Goal: Find specific page/section: Find specific page/section

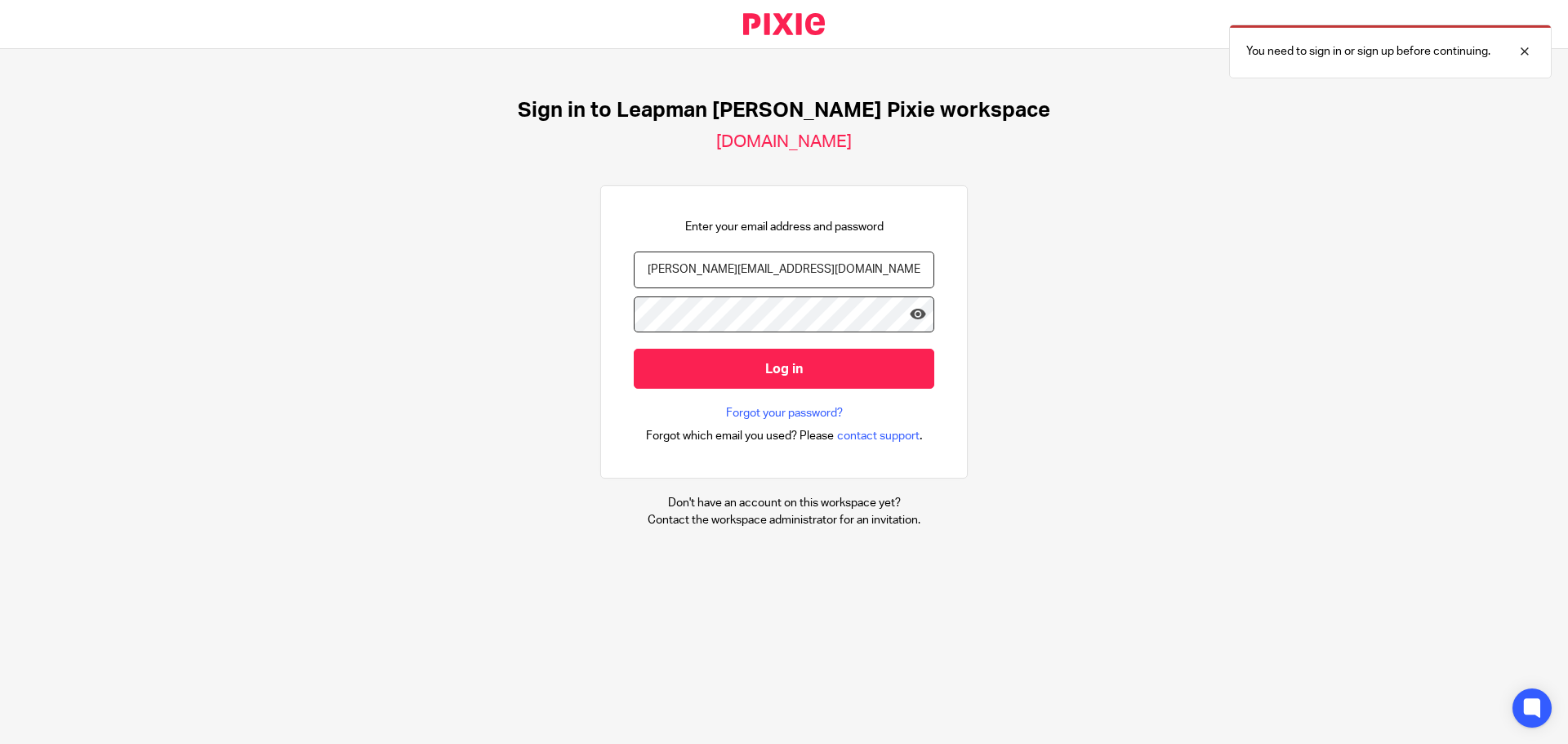
click at [809, 267] on input "[PERSON_NAME][EMAIL_ADDRESS][DOMAIN_NAME]" at bounding box center [784, 270] width 300 height 37
click at [1065, 522] on div "Sign in to Leapman [PERSON_NAME] Pixie workspace [DOMAIN_NAME] Enter your email…" at bounding box center [784, 313] width 1568 height 529
click at [850, 245] on div "Enter your email address and password anisha@leapmanweiss.com Log in Forgot you…" at bounding box center [784, 332] width 300 height 227
click at [851, 265] on input "anisha@leapmanweiss.com" at bounding box center [784, 270] width 300 height 37
type input "priti@leapmanweiss.com"
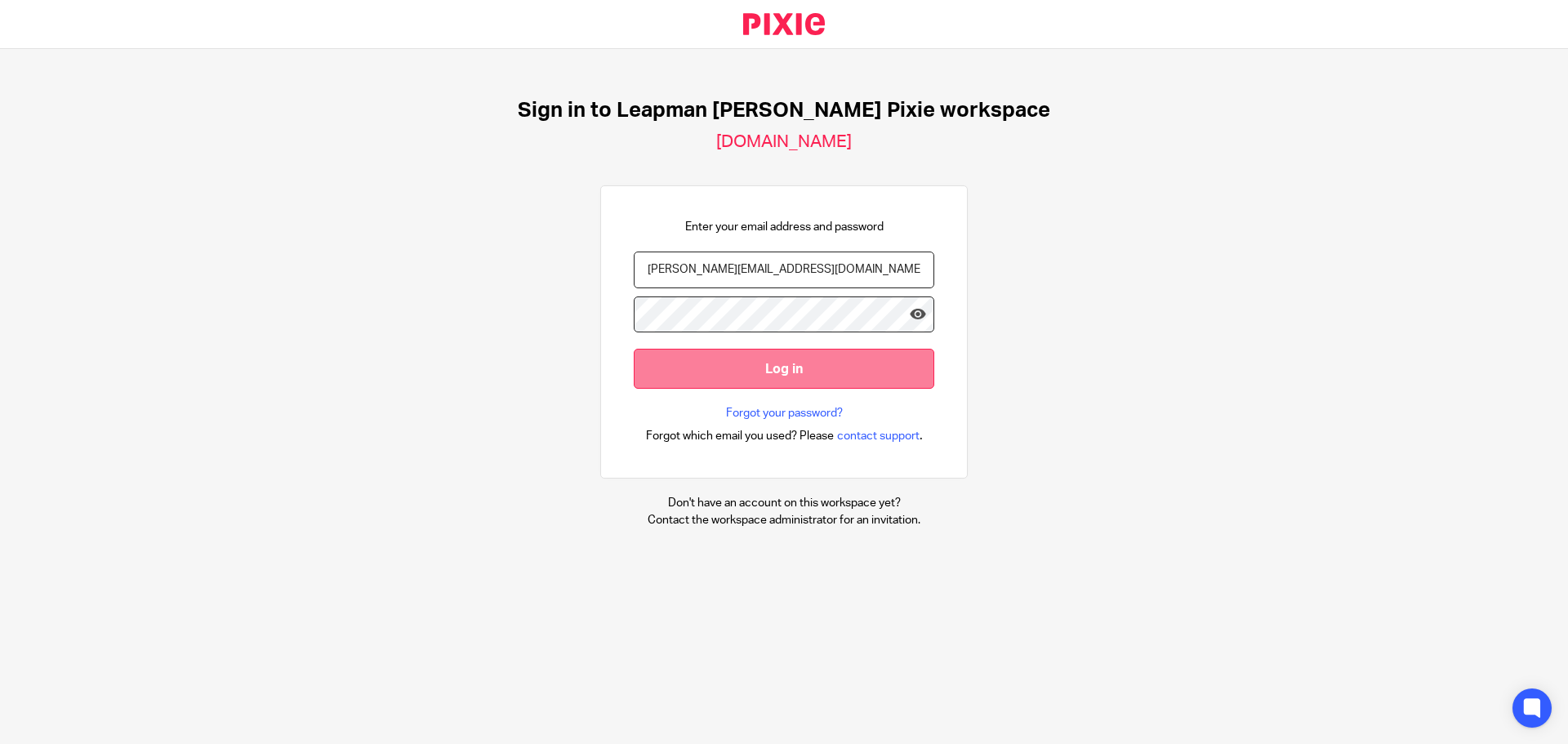
click at [760, 367] on input "Log in" at bounding box center [784, 368] width 300 height 40
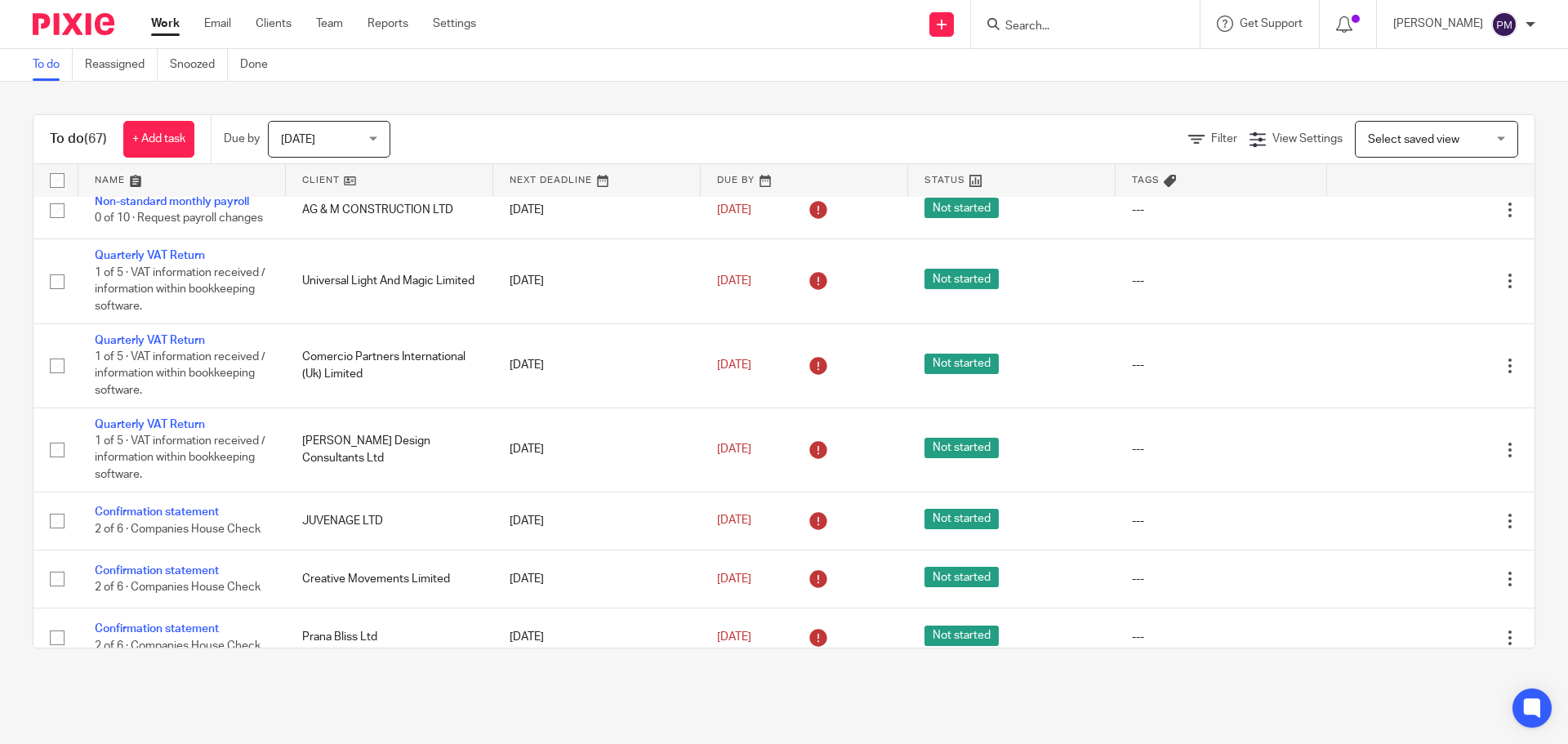
scroll to position [1225, 0]
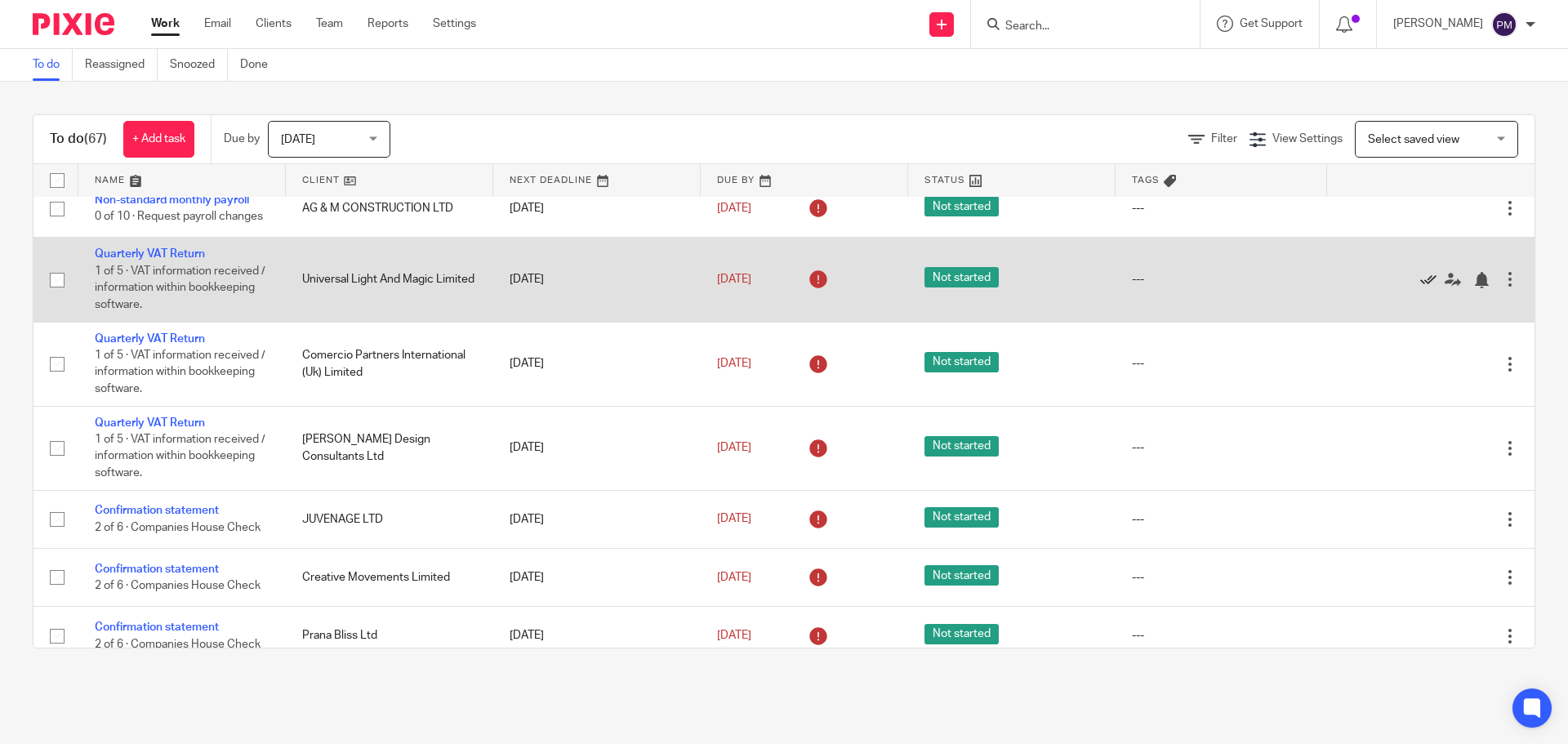
click at [1421, 288] on icon at bounding box center [1429, 280] width 16 height 16
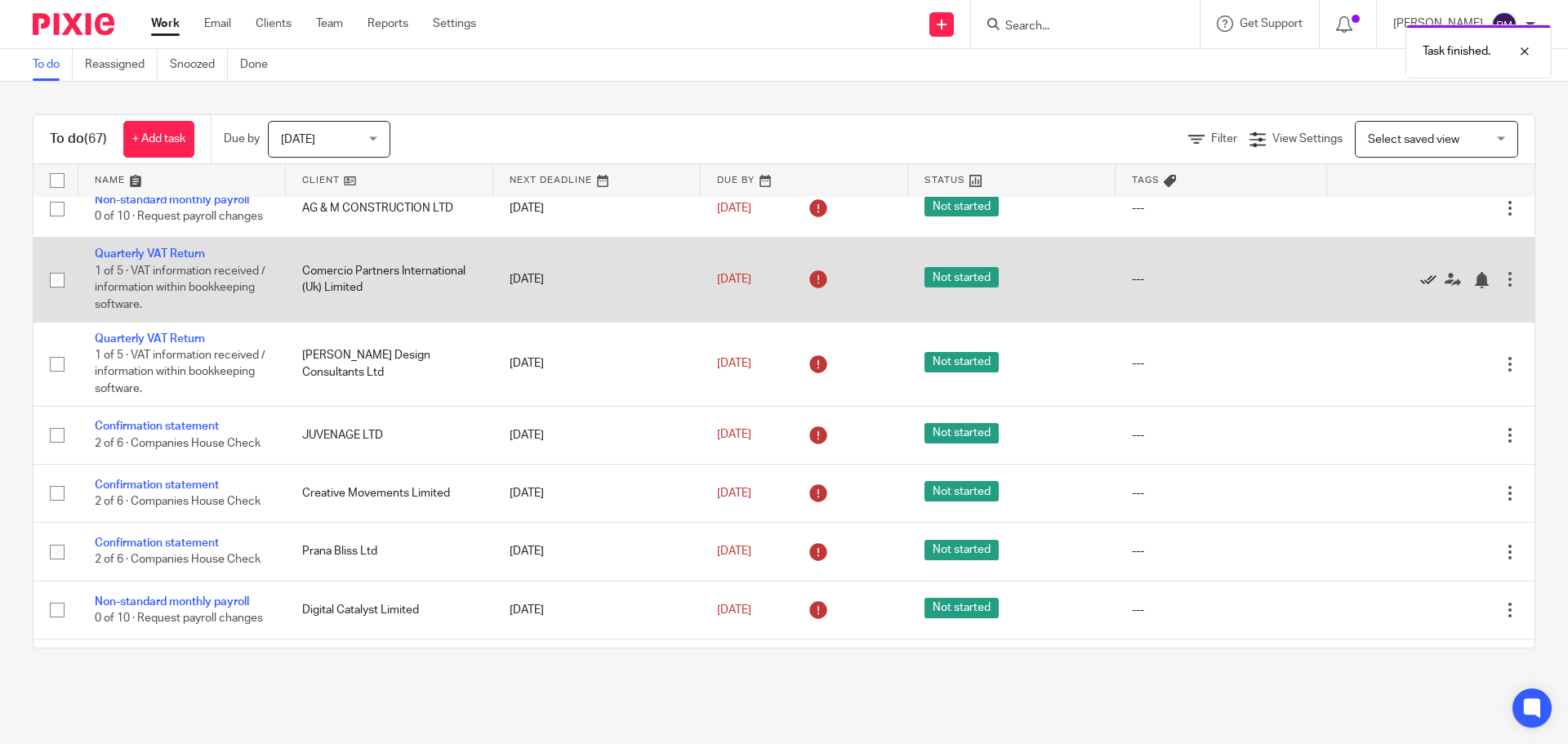
click at [1421, 288] on icon at bounding box center [1429, 280] width 16 height 16
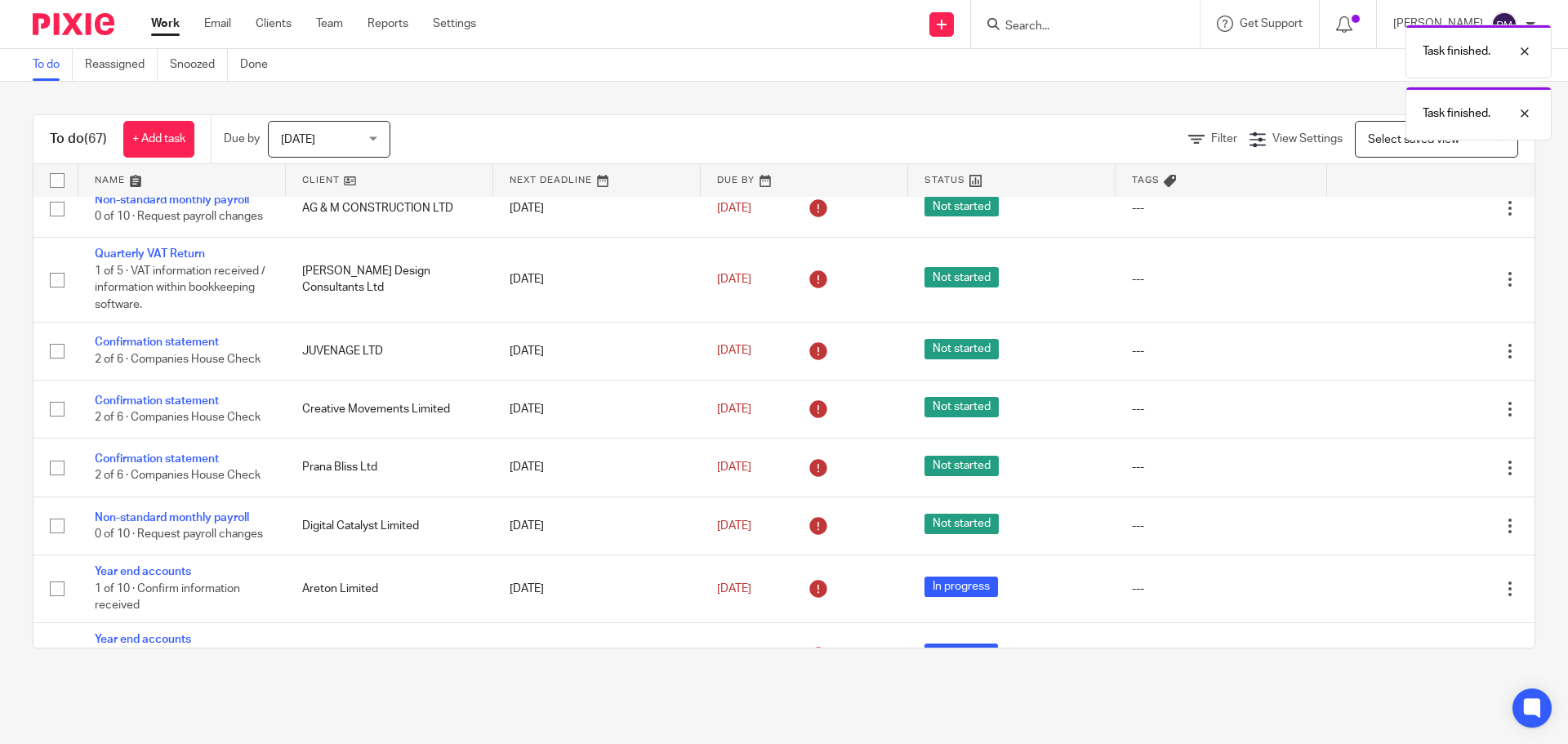
click at [1421, 288] on icon at bounding box center [1429, 280] width 16 height 16
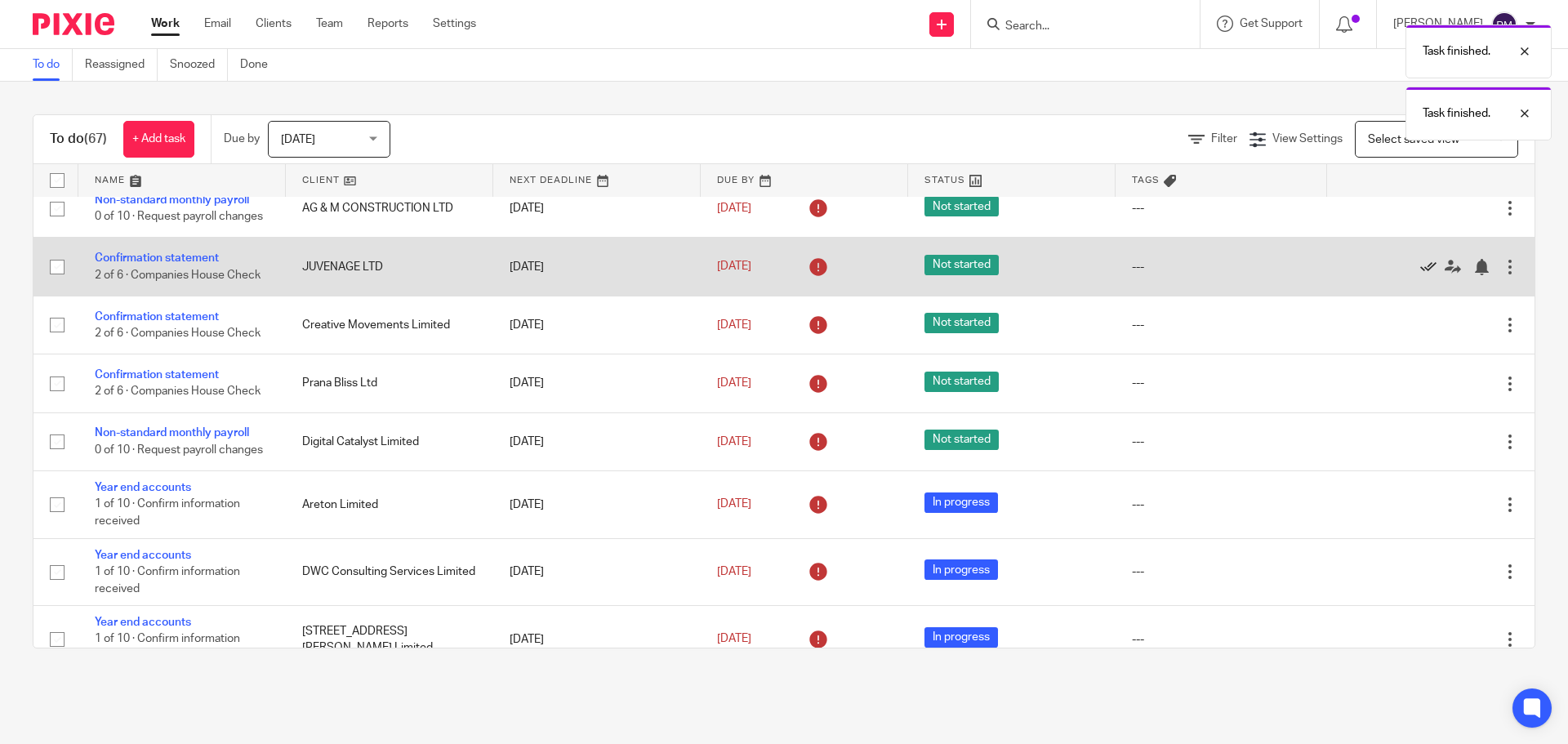
click at [1421, 275] on icon at bounding box center [1429, 267] width 16 height 16
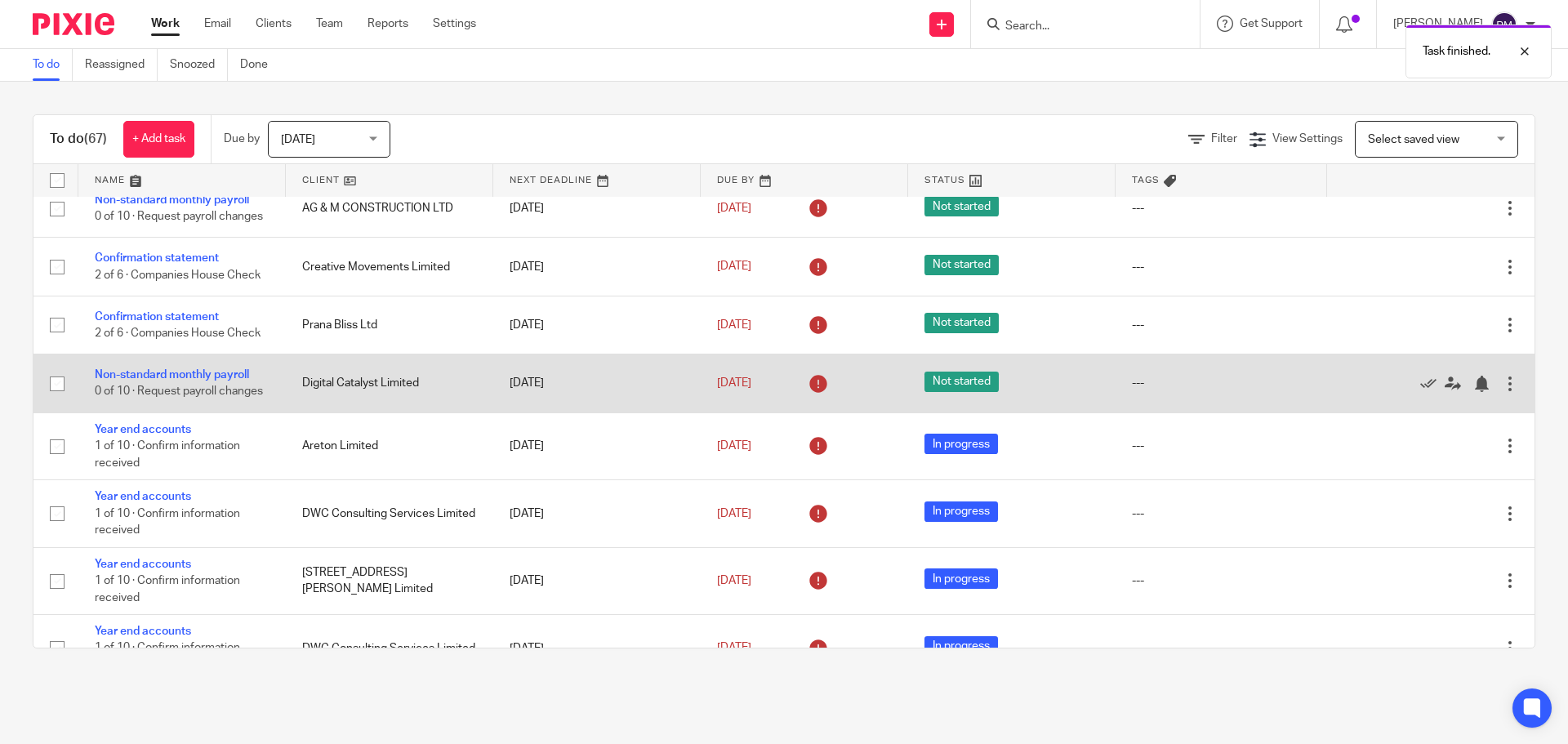
scroll to position [1307, 0]
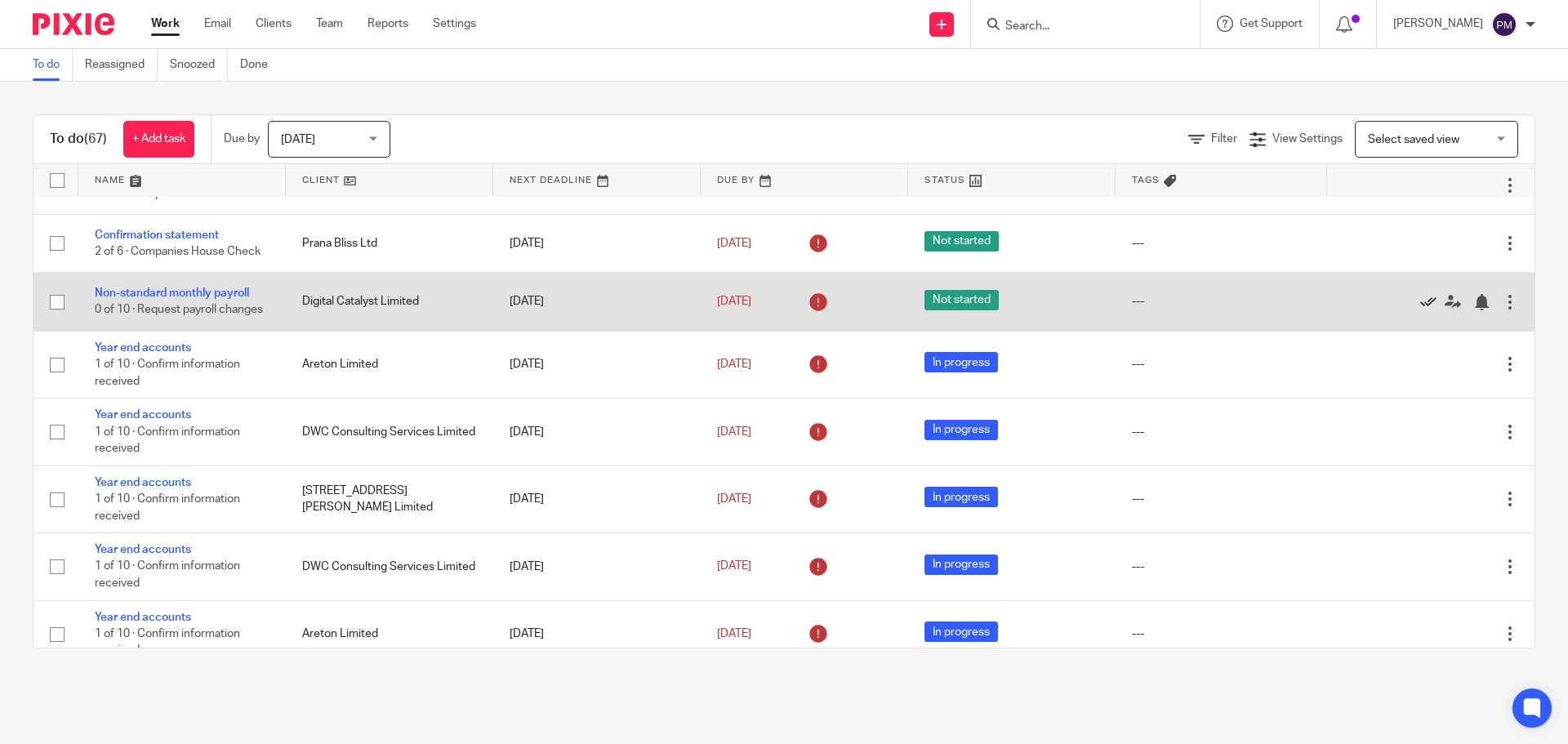
click at [1421, 310] on icon at bounding box center [1429, 302] width 16 height 16
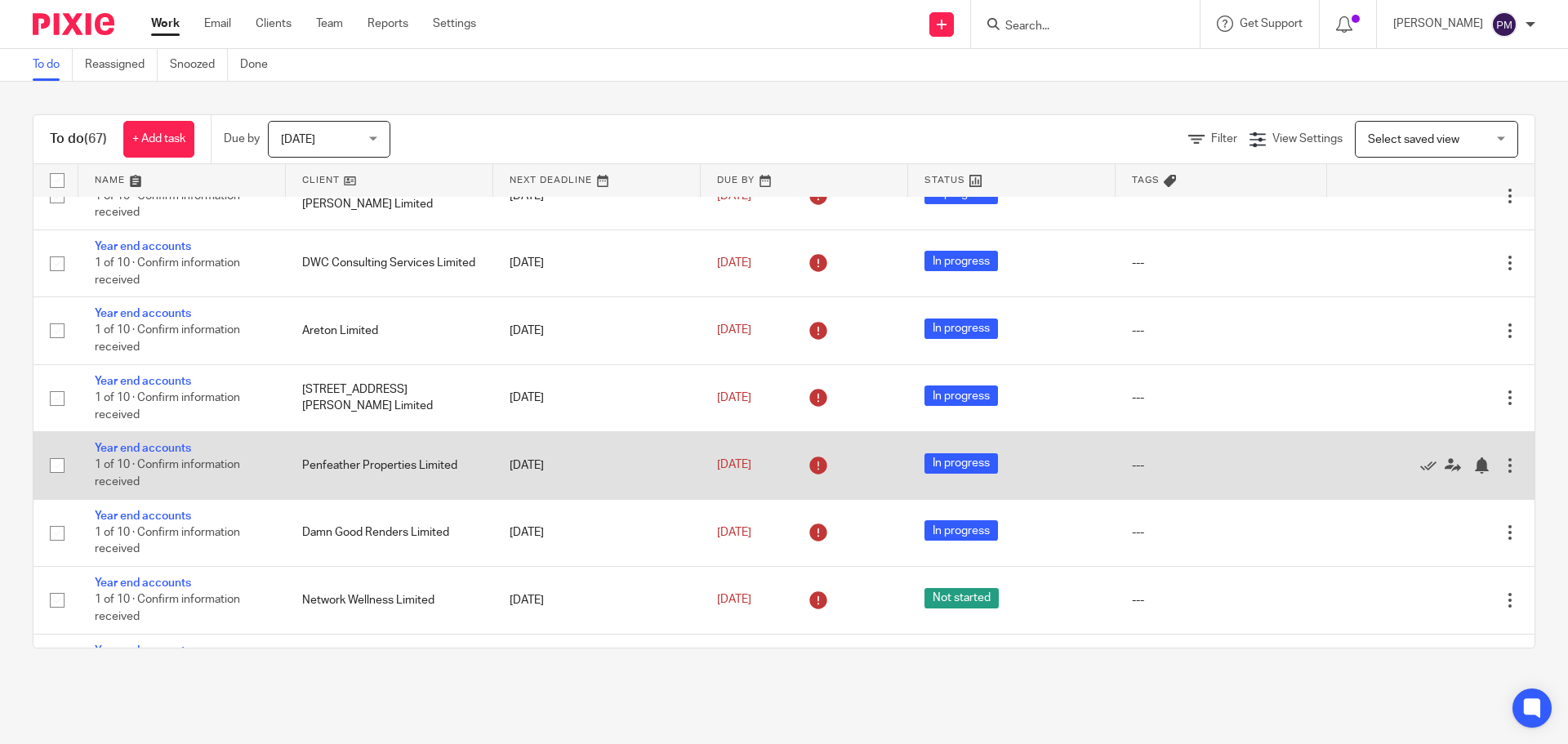
scroll to position [1634, 0]
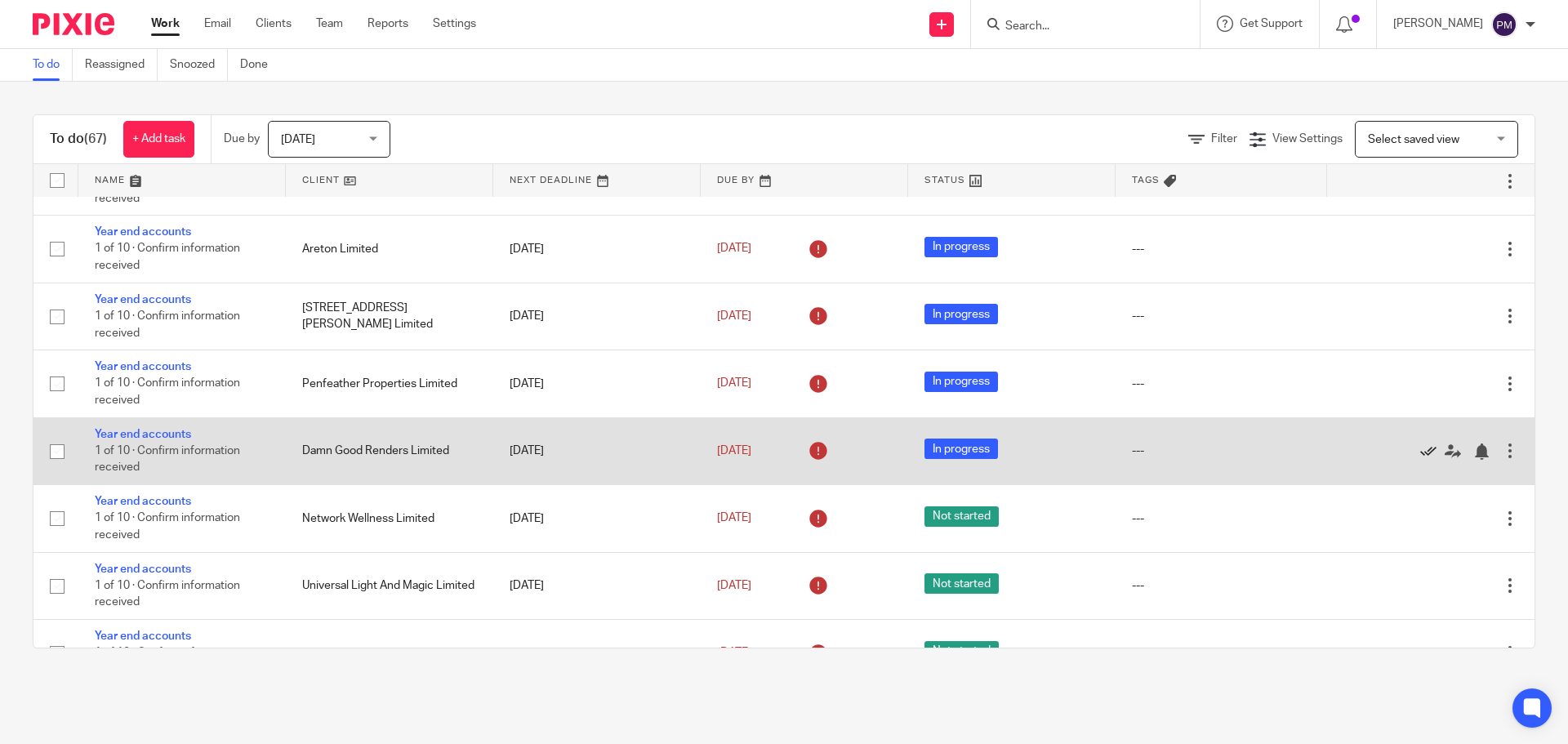
click at [1421, 460] on icon at bounding box center [1429, 451] width 16 height 16
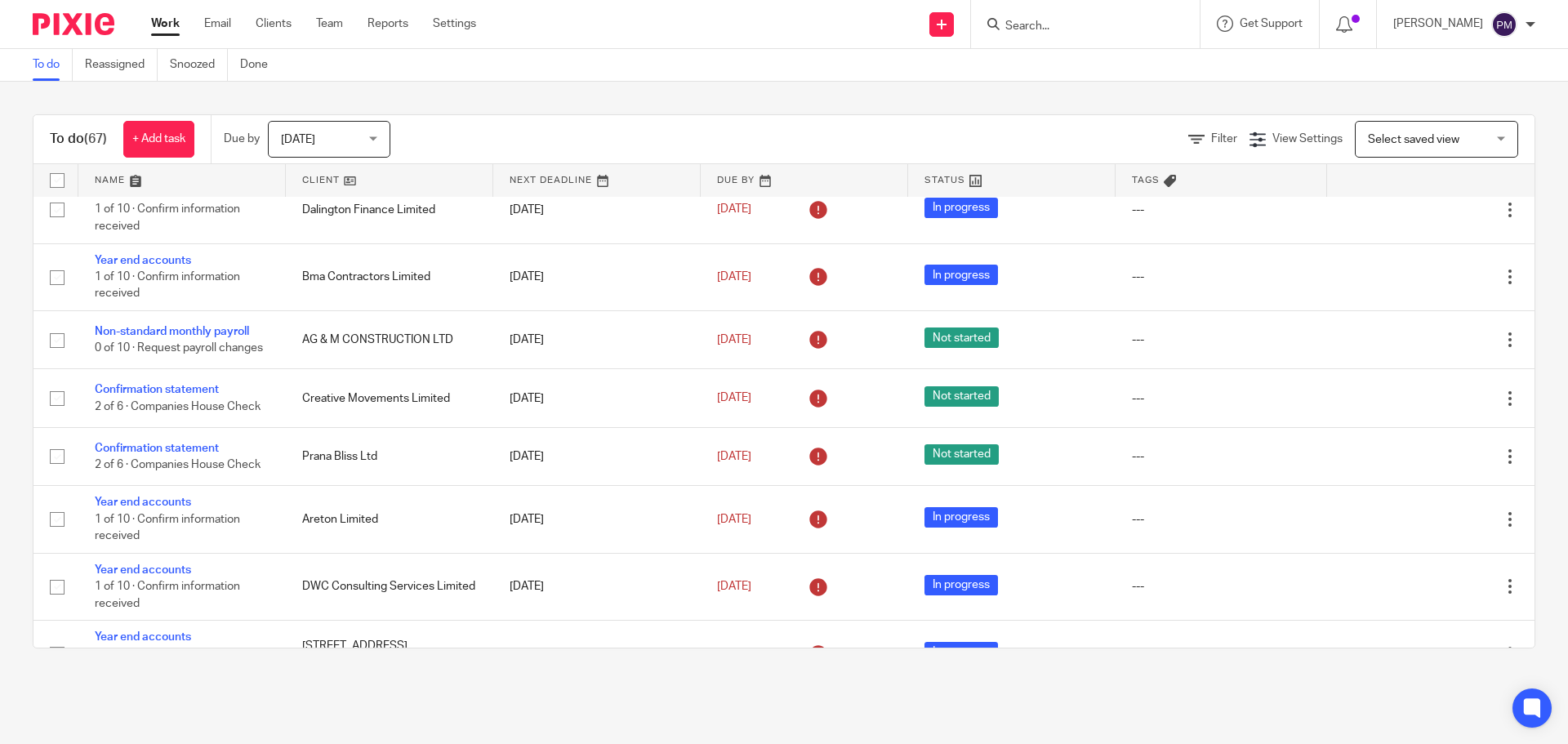
scroll to position [852, 0]
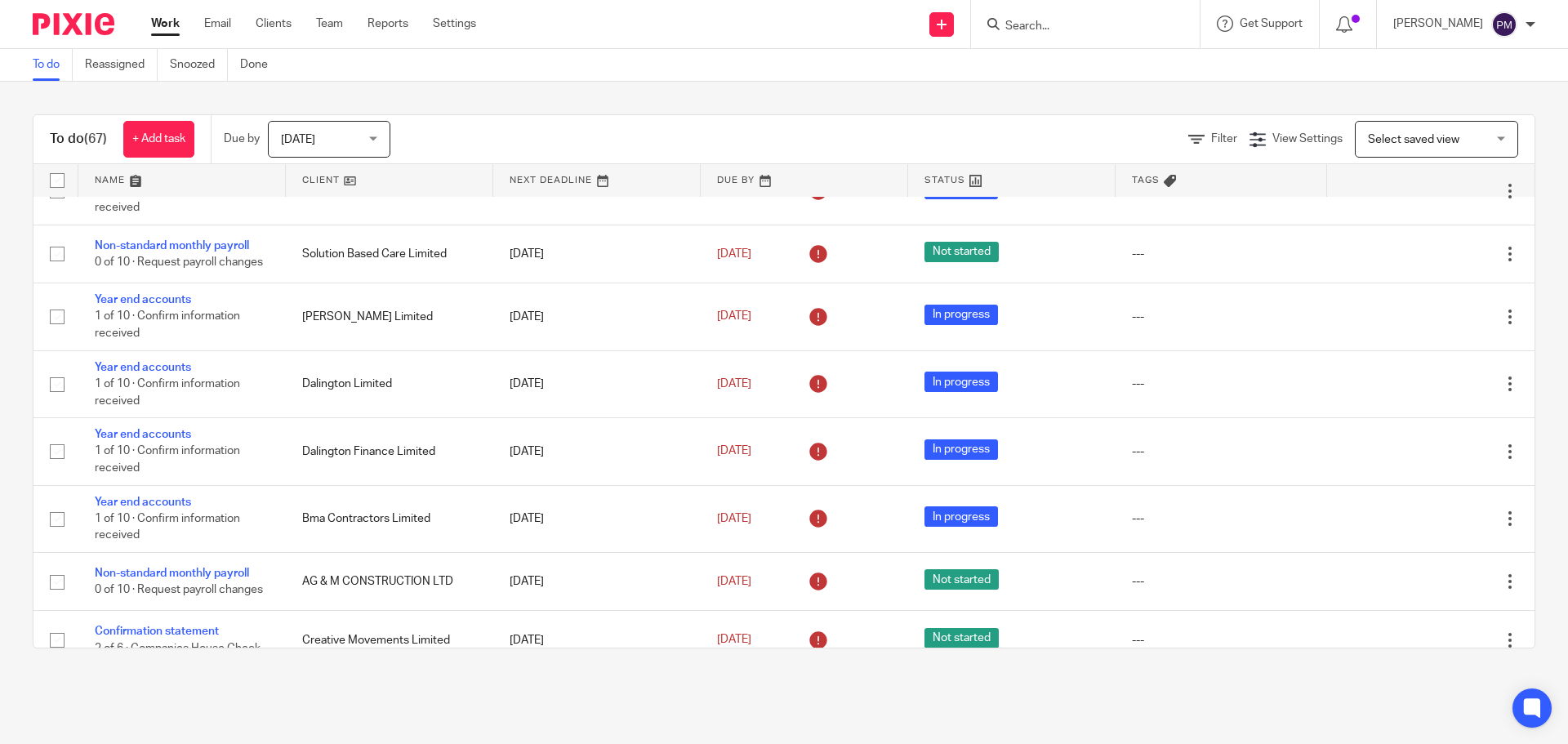
click at [1388, 138] on span "Select saved view" at bounding box center [1413, 139] width 91 height 12
click at [1272, 138] on span "View Settings" at bounding box center [1307, 138] width 71 height 12
click at [1212, 138] on span "Filter" at bounding box center [1224, 138] width 26 height 12
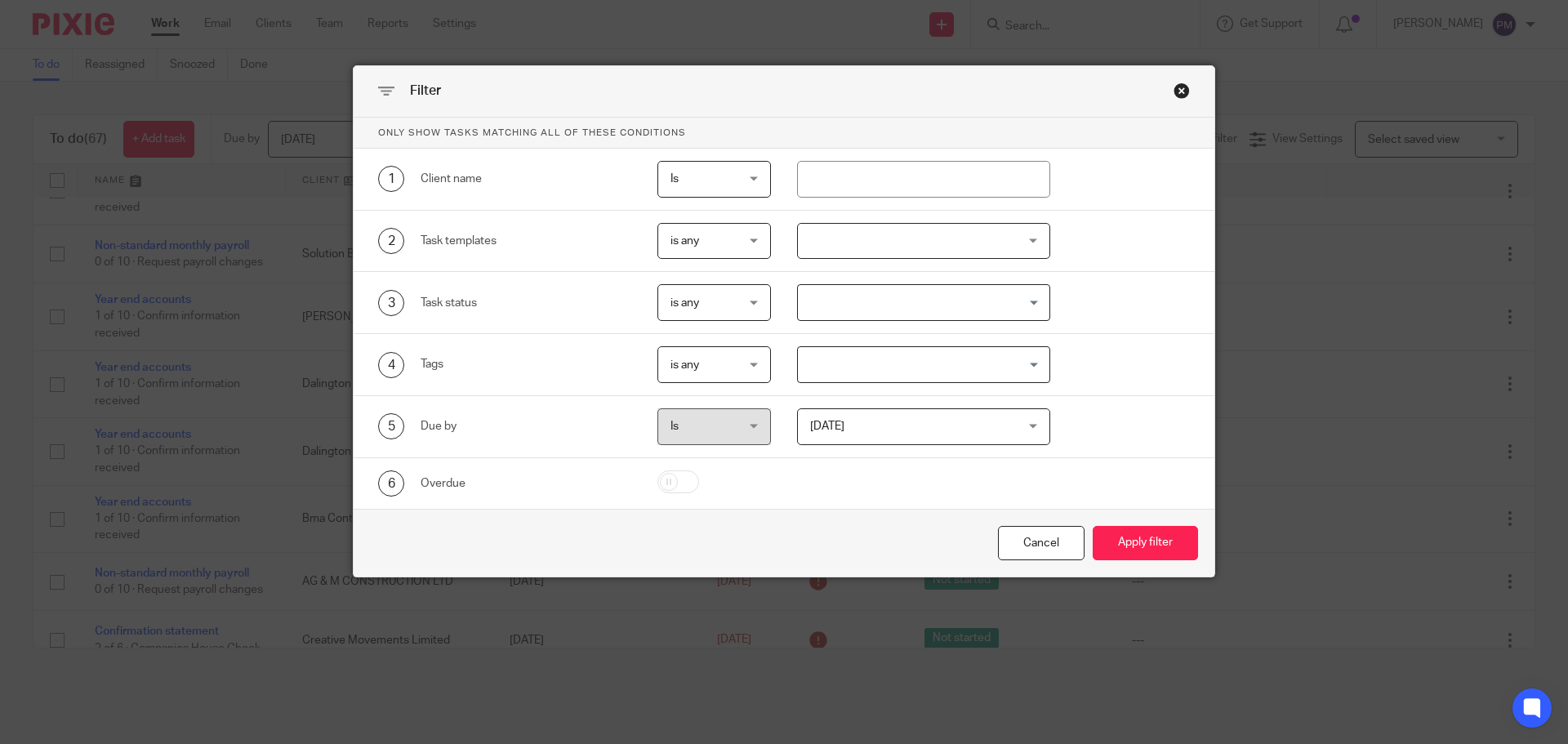
click at [1174, 96] on div "Close this dialog window" at bounding box center [1182, 90] width 16 height 16
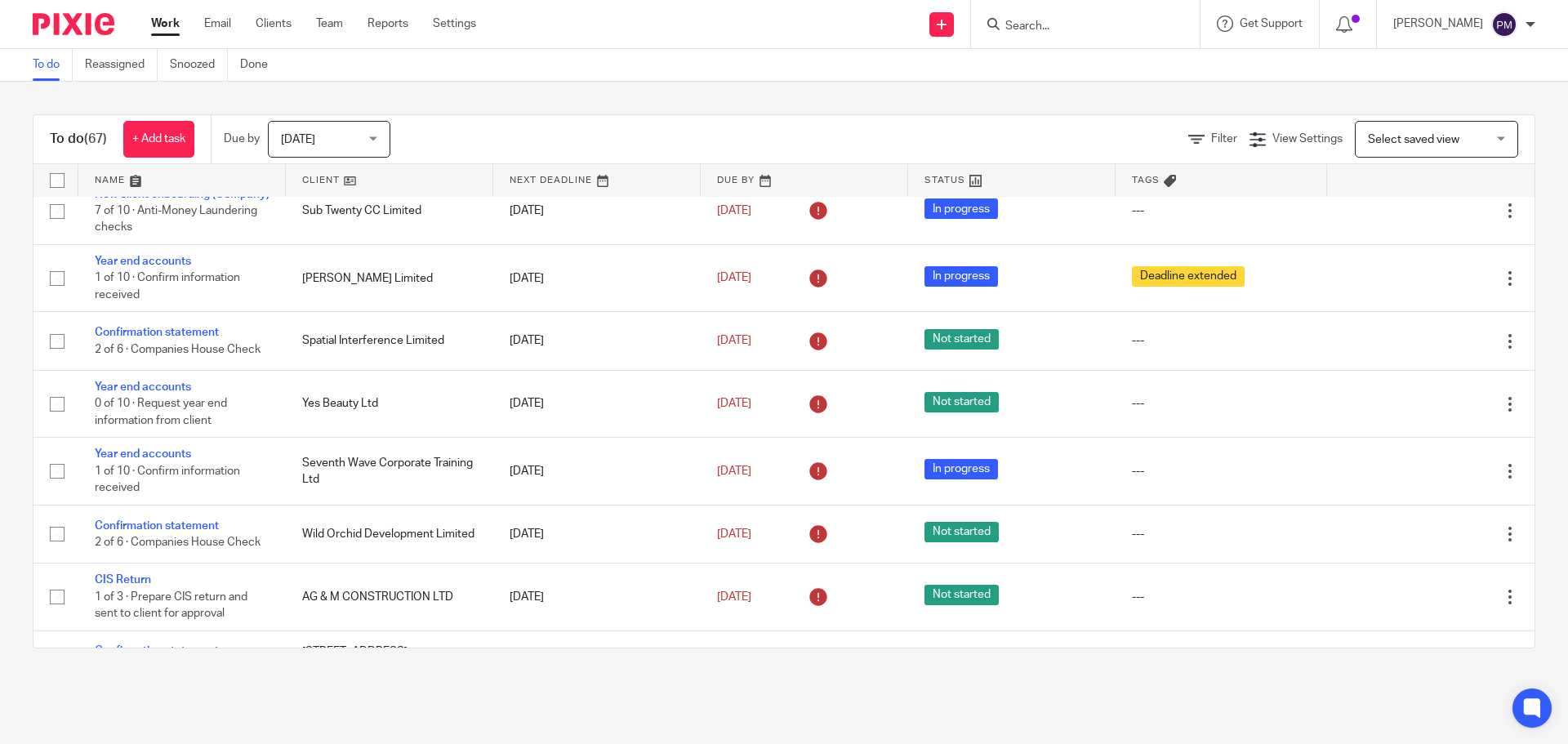
scroll to position [0, 0]
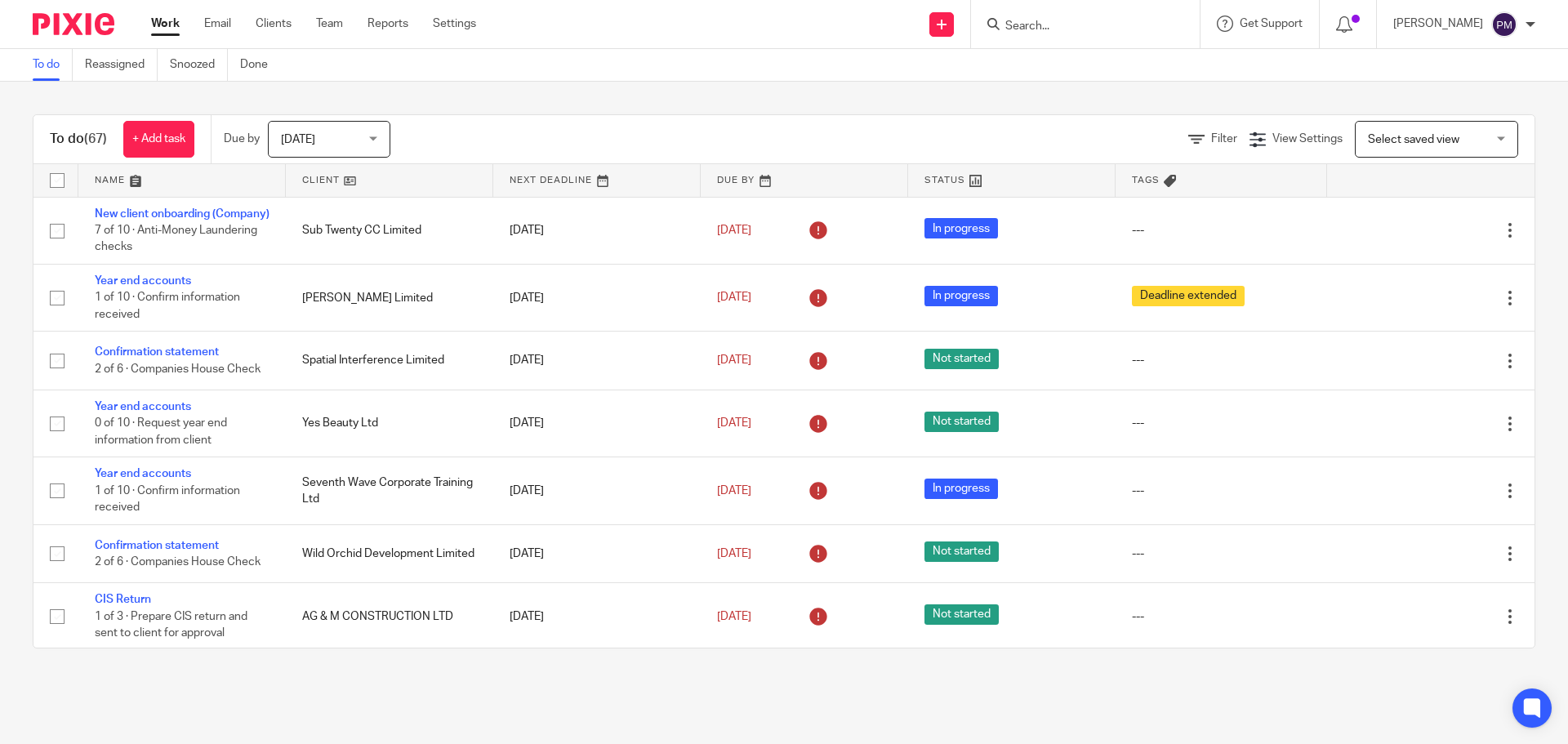
click at [314, 152] on span "[DATE]" at bounding box center [324, 138] width 87 height 34
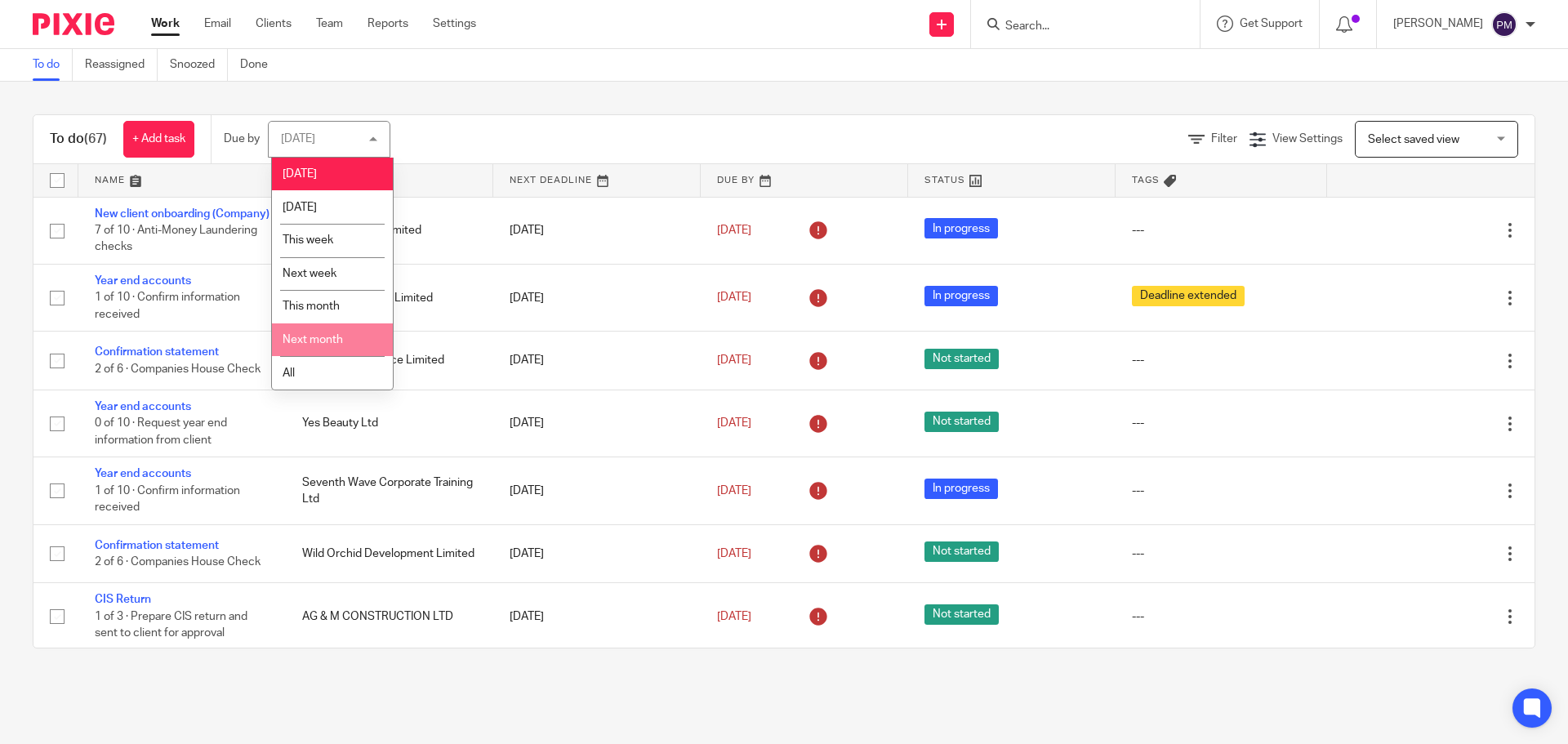
click at [331, 329] on li "Next month" at bounding box center [331, 339] width 121 height 33
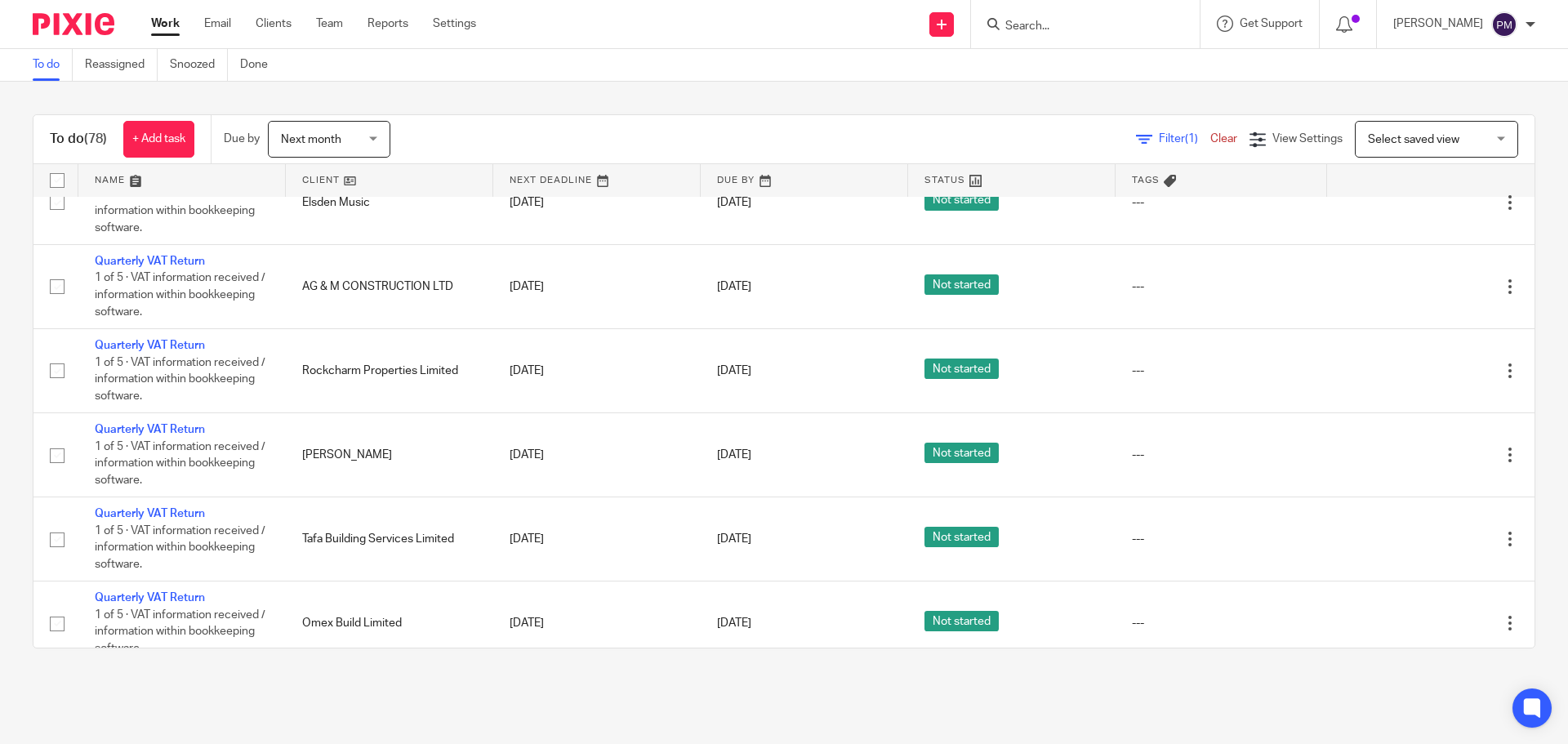
scroll to position [1796, 0]
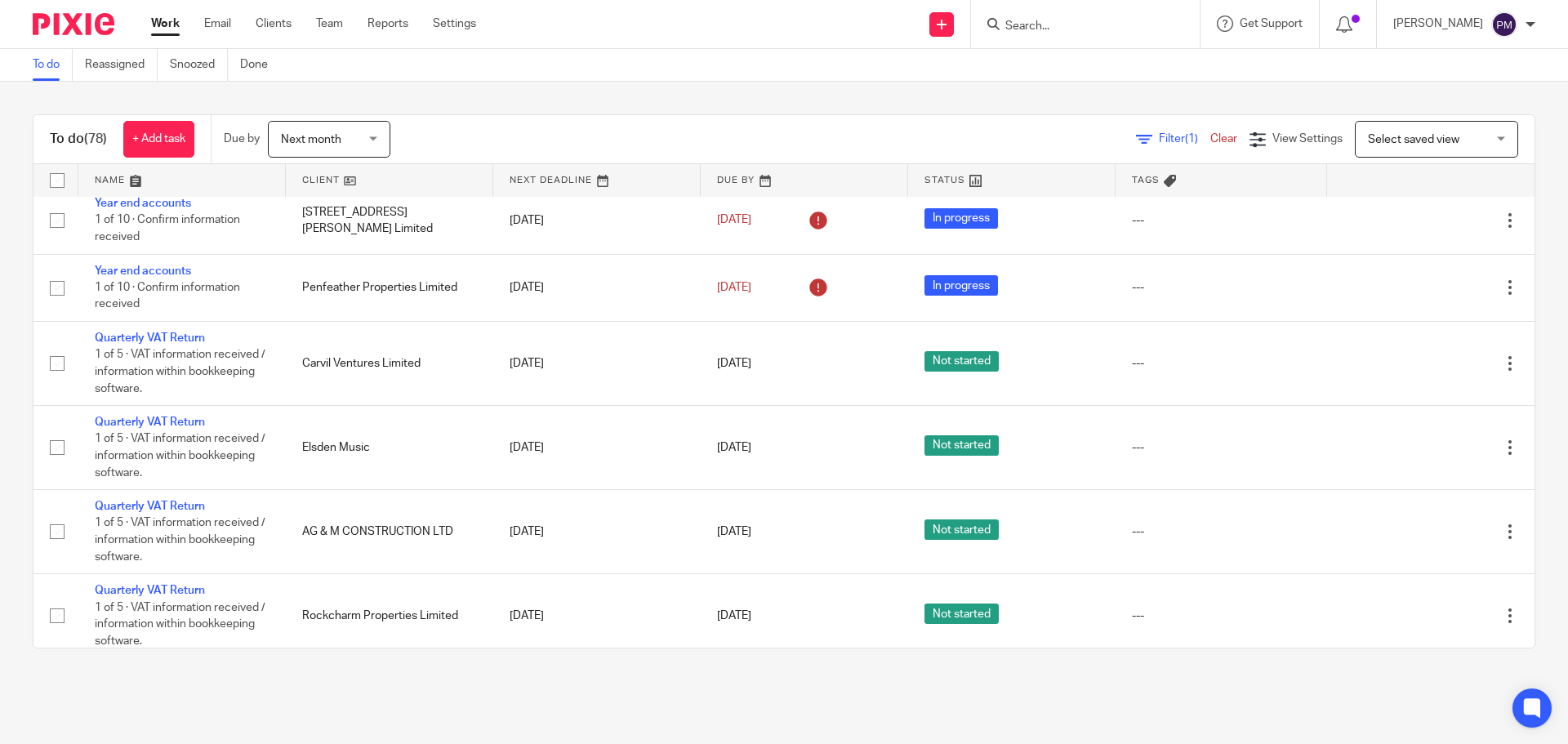
click at [1084, 28] on input "Search" at bounding box center [1077, 27] width 147 height 14
type input "universal"
drag, startPoint x: 1104, startPoint y: 27, endPoint x: 1000, endPoint y: 27, distance: 104.0
click at [1000, 27] on div "Send new email Create task Add client universal Universal Light And Magic Limit…" at bounding box center [1034, 24] width 1068 height 48
click at [1101, 24] on input "Search" at bounding box center [1077, 27] width 147 height 14
